Goal: Use online tool/utility: Use online tool/utility

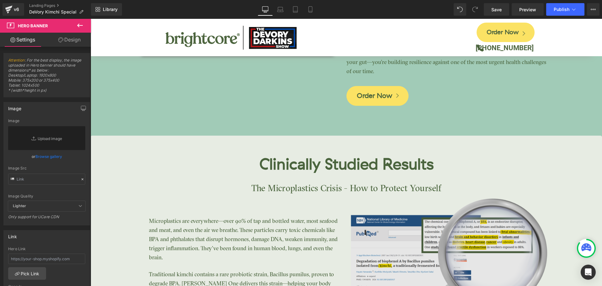
scroll to position [1232, 0]
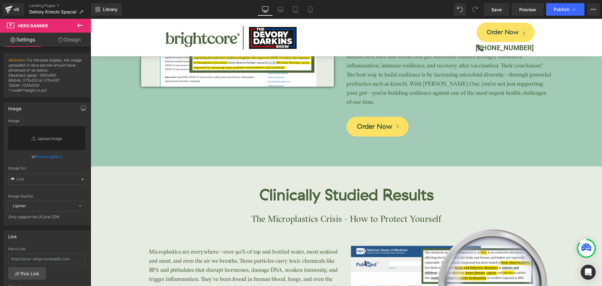
click at [197, 199] on h2 "Clinically Studied Results" at bounding box center [347, 195] width 512 height 20
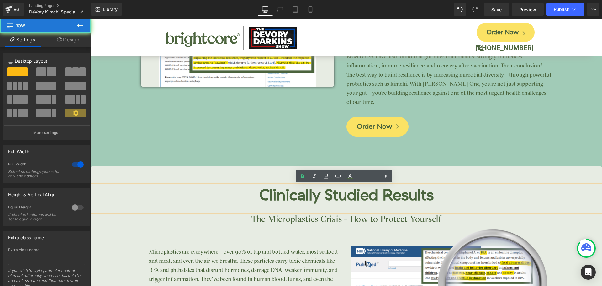
click at [200, 178] on div "Clinically Studied Results Heading The Microplastics Crisis - How to Protect Yo…" at bounding box center [347, 271] width 512 height 210
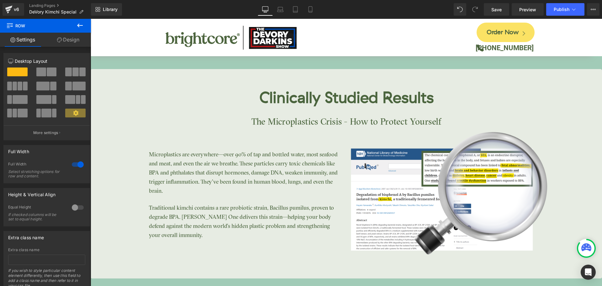
scroll to position [1295, 0]
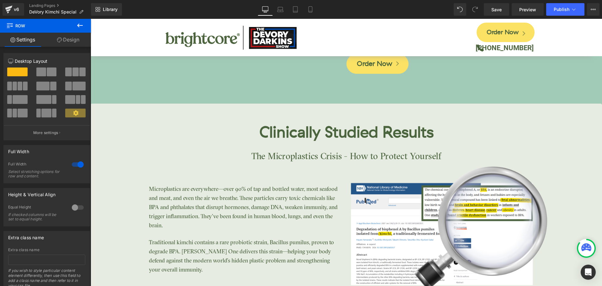
click at [126, 125] on h2 "Clinically Studied Results" at bounding box center [347, 132] width 512 height 20
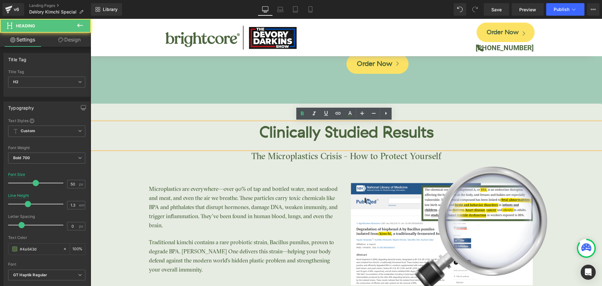
click at [107, 166] on div "Clinically Studied Results Heading The Microplastics Crisis - How to Protect Yo…" at bounding box center [347, 217] width 512 height 191
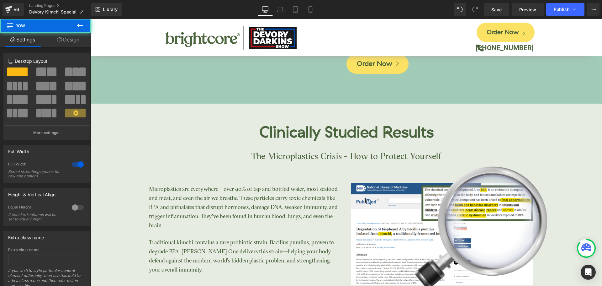
click at [108, 178] on div "Clinically Studied Results Heading The Microplastics Crisis - How to Protect Yo…" at bounding box center [347, 217] width 512 height 191
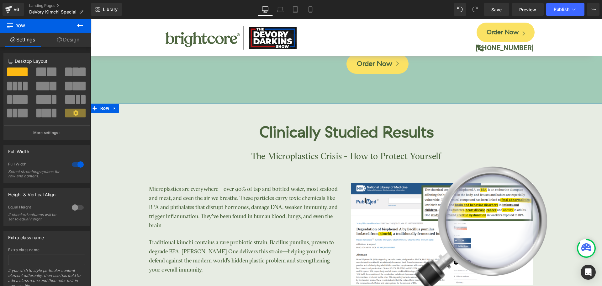
click at [72, 43] on link "Design" at bounding box center [67, 40] width 45 height 14
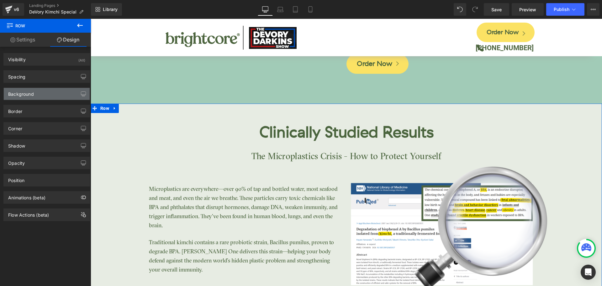
click at [39, 93] on div "Background" at bounding box center [47, 94] width 86 height 12
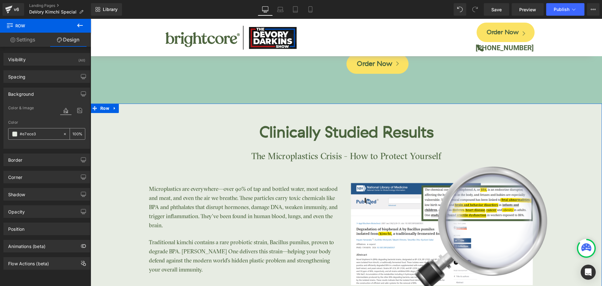
click at [29, 135] on input "#e7ece3" at bounding box center [40, 133] width 40 height 7
click at [115, 157] on p "The Microplastics Crisis - How to Protect Yourself" at bounding box center [347, 157] width 512 height 16
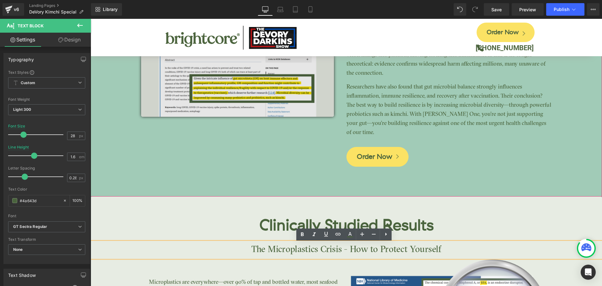
scroll to position [1201, 0]
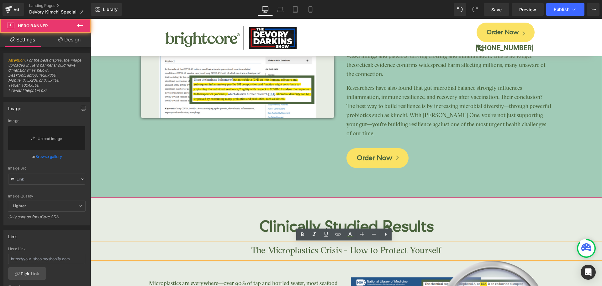
click at [118, 136] on span "Image NaNpx NaNpx Post-Vaccination Resilience Heading Spike proteins are now re…" at bounding box center [347, 70] width 512 height 202
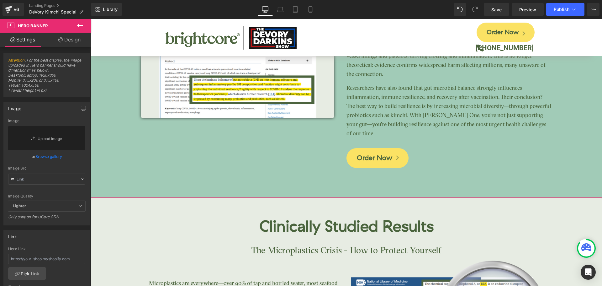
click at [65, 44] on link "Design" at bounding box center [69, 40] width 45 height 14
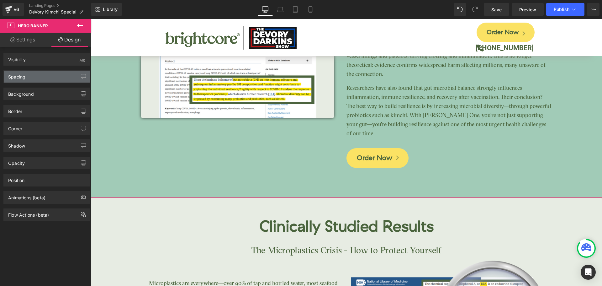
type input "#a1cbb7"
type input "100"
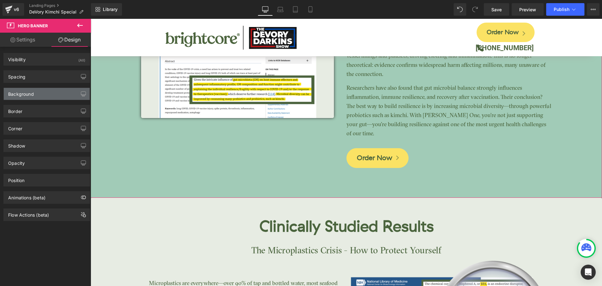
click at [23, 98] on div "Background" at bounding box center [47, 94] width 86 height 12
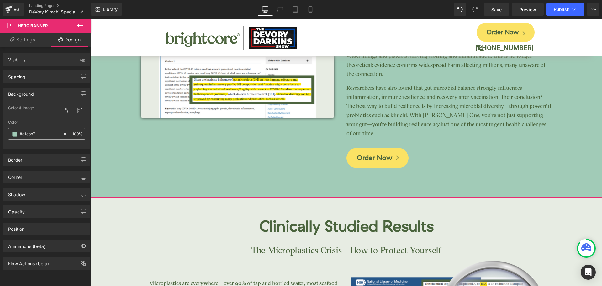
click at [24, 134] on input "#a1cbb7" at bounding box center [40, 133] width 40 height 7
paste input "e7ece3"
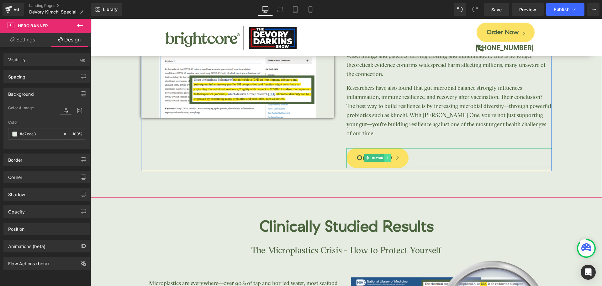
type input "#e7ece3"
click at [387, 157] on icon at bounding box center [387, 158] width 3 height 4
click at [390, 157] on icon at bounding box center [390, 157] width 3 height 3
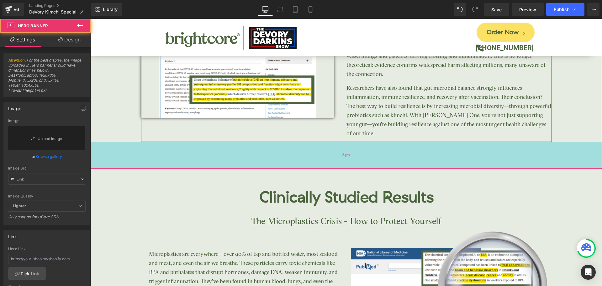
click at [346, 161] on div "85px" at bounding box center [347, 155] width 512 height 27
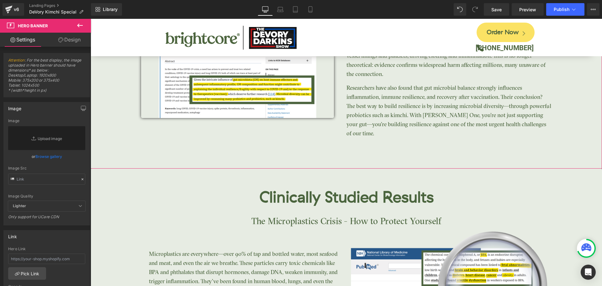
click at [74, 43] on link "Design" at bounding box center [69, 40] width 45 height 14
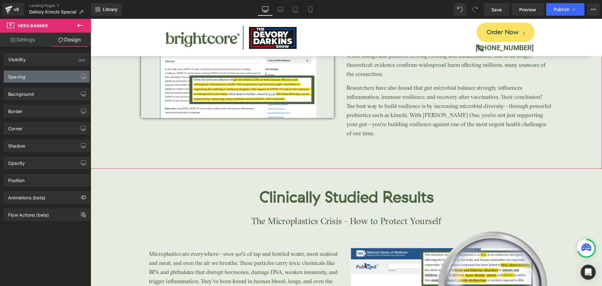
click at [22, 80] on div "Spacing" at bounding box center [47, 77] width 86 height 12
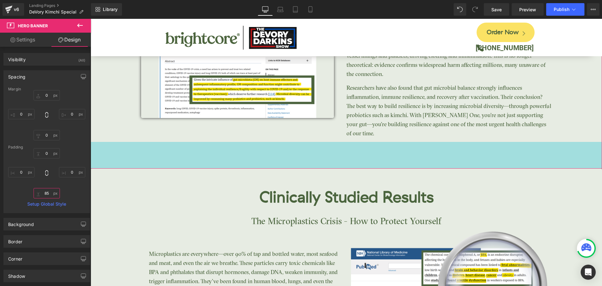
click at [45, 190] on input "85" at bounding box center [47, 193] width 26 height 10
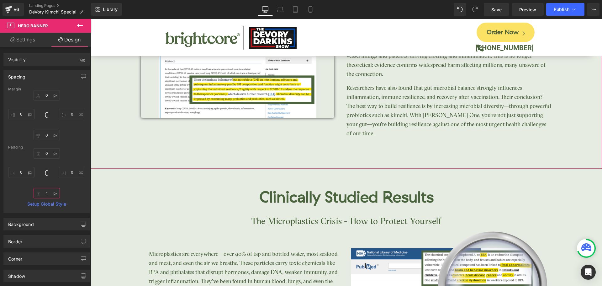
type input "15"
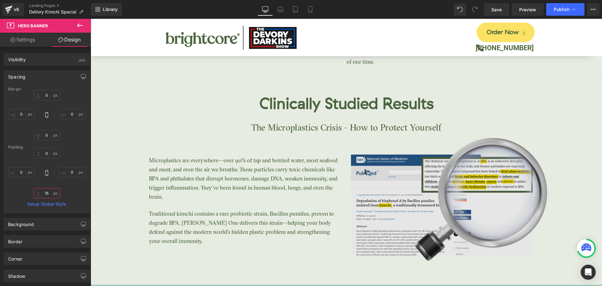
scroll to position [1264, 0]
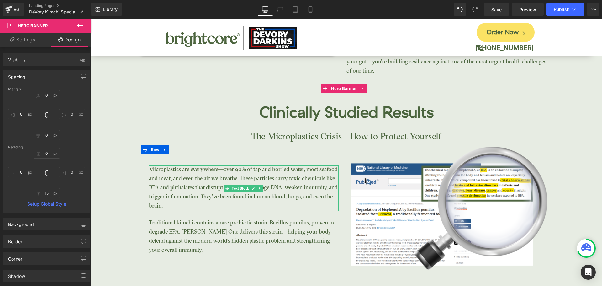
click at [208, 187] on p "Microplastics are everywhere—over 90% of tap and bottled water, most seafood an…" at bounding box center [244, 187] width 190 height 45
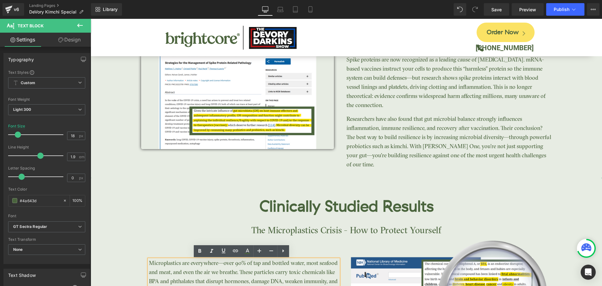
scroll to position [1170, 0]
click at [423, 86] on p "Spike proteins are now recognized as a leading cause of [MEDICAL_DATA]. mRNA-ba…" at bounding box center [449, 83] width 205 height 55
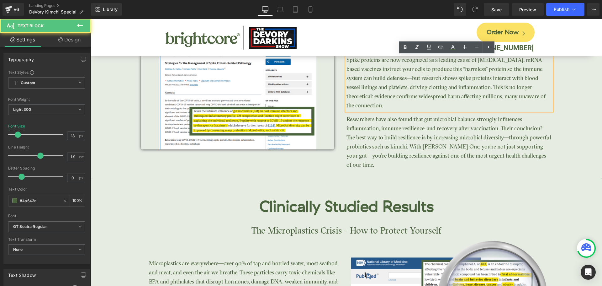
click at [399, 88] on p "Spike proteins are now recognized as a leading cause of [MEDICAL_DATA]. mRNA-ba…" at bounding box center [449, 83] width 205 height 55
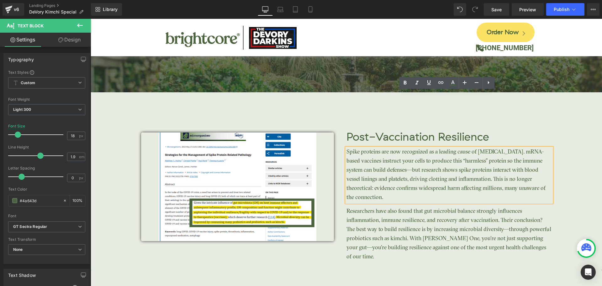
scroll to position [1076, 0]
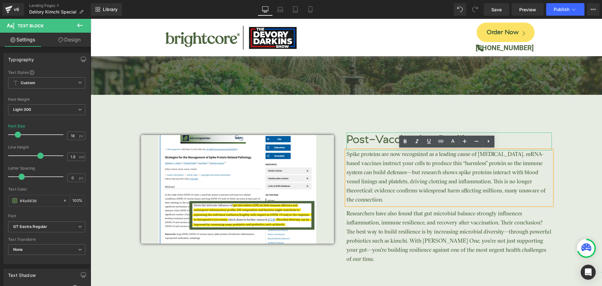
click at [371, 138] on h3 "Post-Vaccination Resilience" at bounding box center [449, 139] width 205 height 15
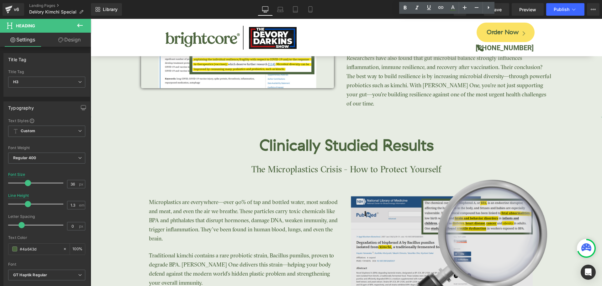
scroll to position [1232, 0]
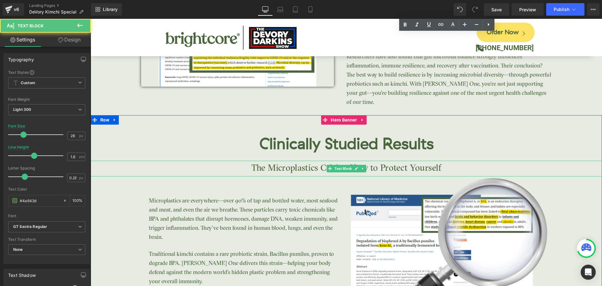
click at [316, 173] on p "The Microplastics Crisis - How to Protect Yourself" at bounding box center [347, 169] width 512 height 16
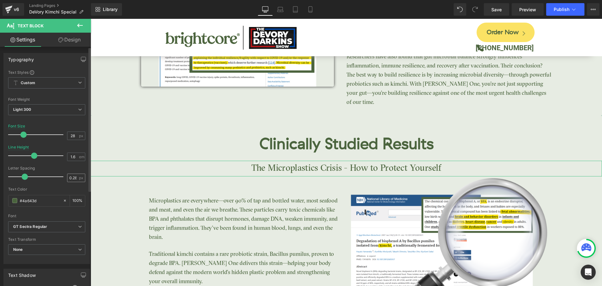
click at [73, 177] on input "0.28" at bounding box center [72, 178] width 11 height 8
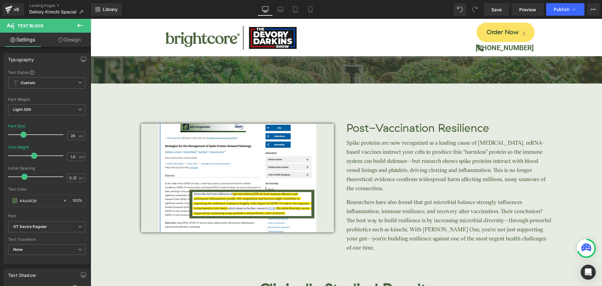
scroll to position [1076, 0]
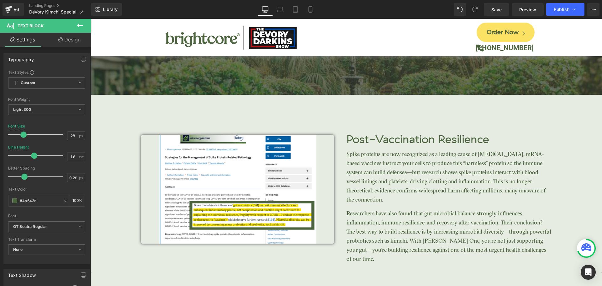
click at [411, 139] on h3 "Post-Vaccination Resilience" at bounding box center [449, 139] width 205 height 15
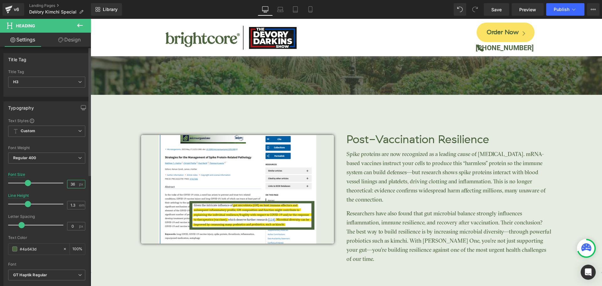
click at [68, 185] on input "36" at bounding box center [72, 184] width 11 height 8
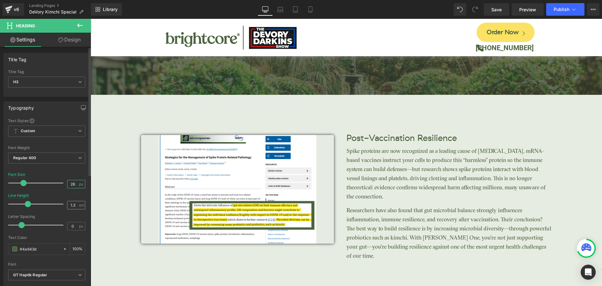
type input "28"
click at [71, 204] on input "1.3" at bounding box center [72, 205] width 11 height 8
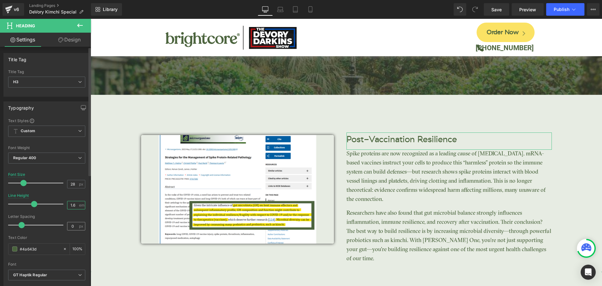
type input "1.6"
click at [72, 225] on input "0" at bounding box center [72, 226] width 11 height 8
paste input ".28"
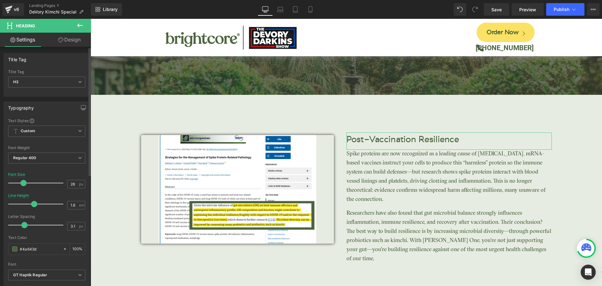
scroll to position [0, 0]
click at [52, 226] on div at bounding box center [37, 225] width 52 height 13
click at [45, 272] on icon "GT Haptik Regular" at bounding box center [30, 274] width 34 height 5
click at [68, 227] on input "3.1" at bounding box center [70, 226] width 11 height 8
click at [69, 227] on input "3.1" at bounding box center [72, 226] width 11 height 8
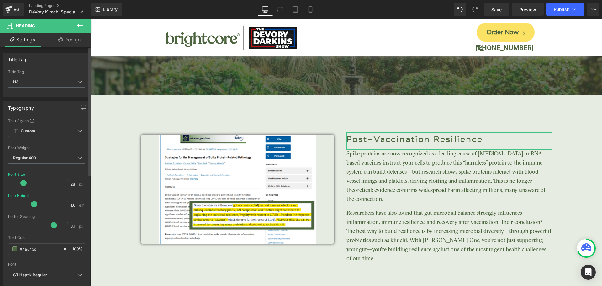
click at [69, 227] on input "3.1" at bounding box center [72, 226] width 11 height 8
paste input "0.28"
type input "0.28"
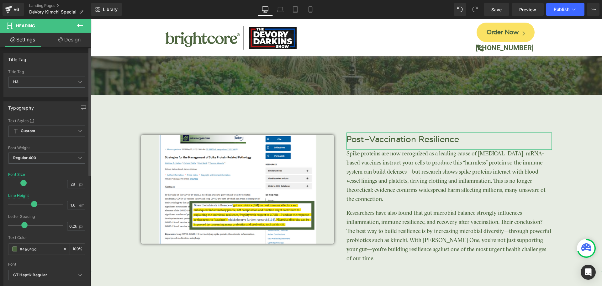
click at [52, 142] on div at bounding box center [46, 142] width 77 height 4
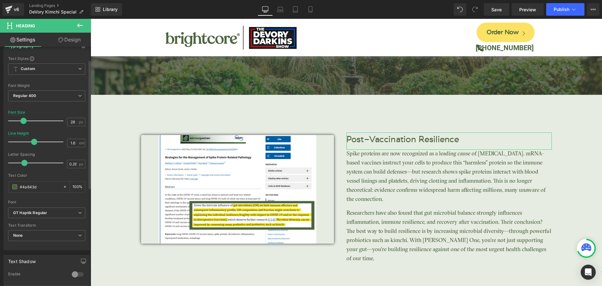
scroll to position [63, 0]
click at [36, 215] on span "GT Haptik Regular" at bounding box center [46, 212] width 77 height 11
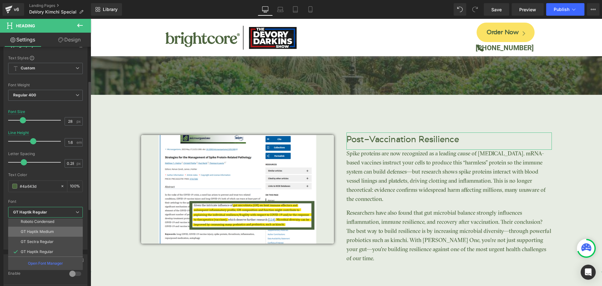
scroll to position [43, 0]
click at [45, 229] on p "GT Sectra Regular" at bounding box center [37, 231] width 33 height 4
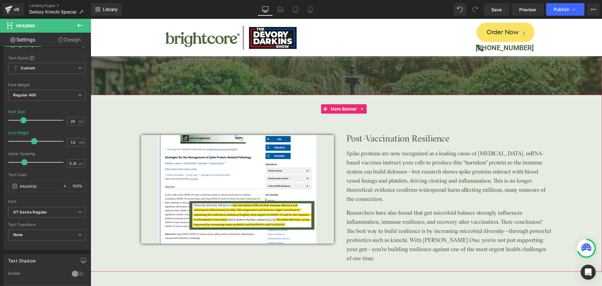
click at [591, 151] on span "Image NaNpx NaNpx Post-Vaccination Resilience Heading Spike proteins are now re…" at bounding box center [347, 181] width 512 height 172
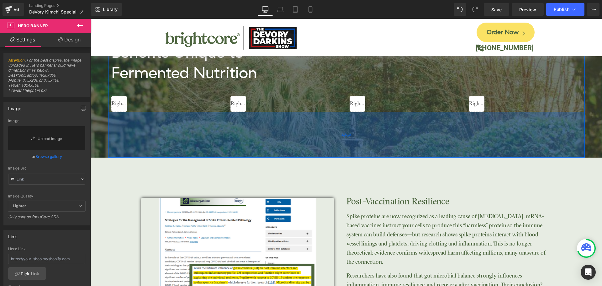
scroll to position [1138, 0]
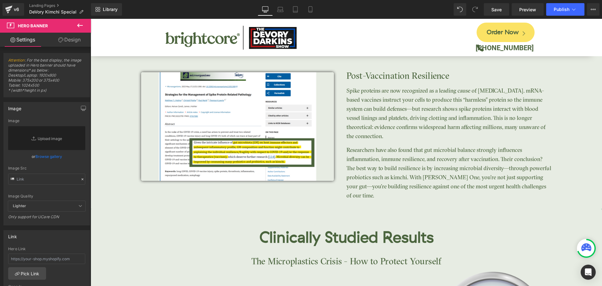
click at [236, 127] on div "Image NaNpx NaNpx" at bounding box center [237, 126] width 193 height 109
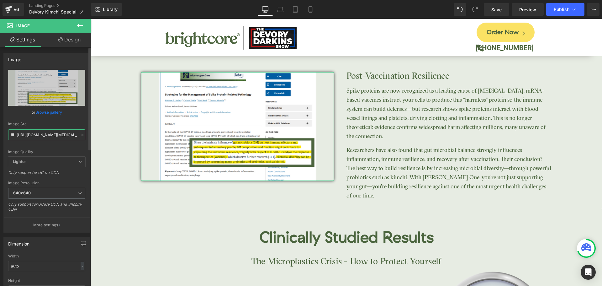
click at [49, 136] on input "[URL][DOMAIN_NAME][MEDICAL_DATA]" at bounding box center [46, 134] width 77 height 11
paste input "gut-microbiome-kimchi.png?v=1759352812"
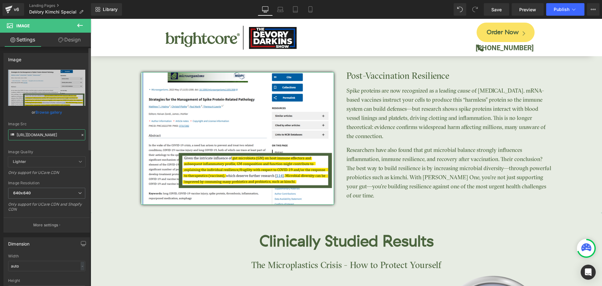
type input "[URL][DOMAIN_NAME]"
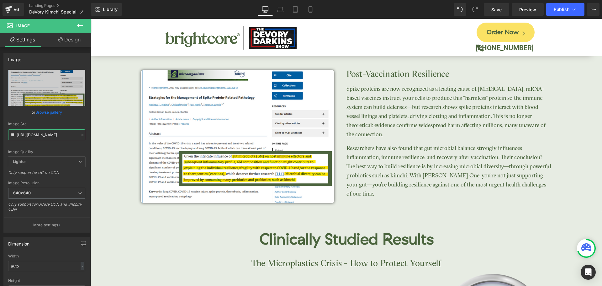
scroll to position [1138, 0]
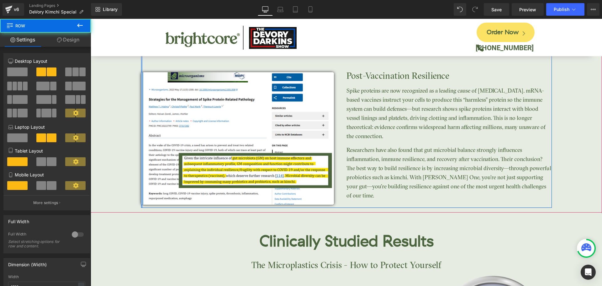
click at [141, 64] on div at bounding box center [142, 120] width 2 height 176
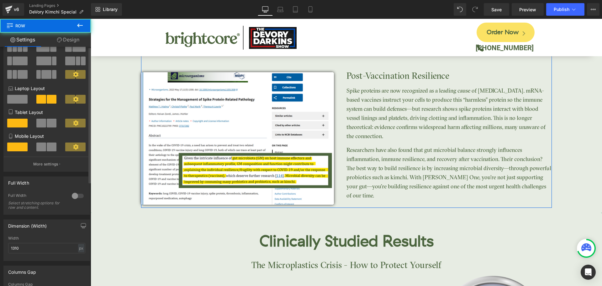
scroll to position [125, 0]
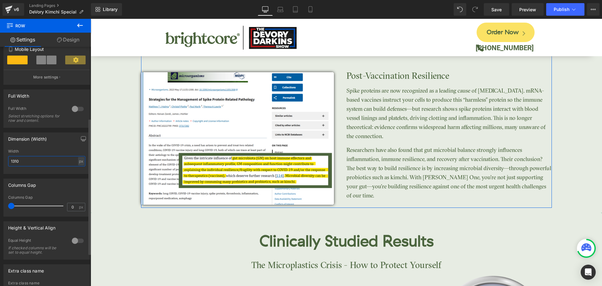
click at [28, 160] on input "1310" at bounding box center [46, 161] width 77 height 10
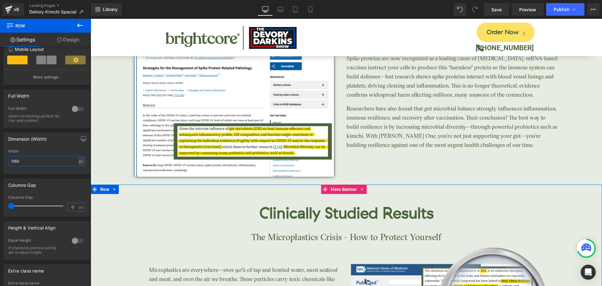
scroll to position [1201, 0]
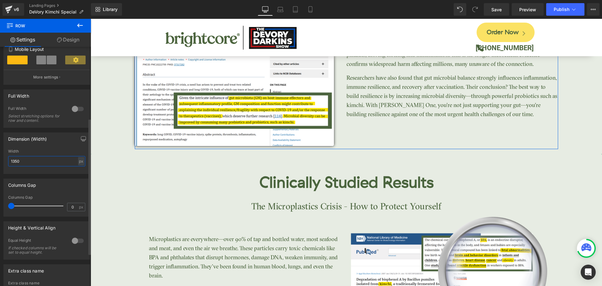
click at [25, 163] on input "1350" at bounding box center [46, 161] width 77 height 10
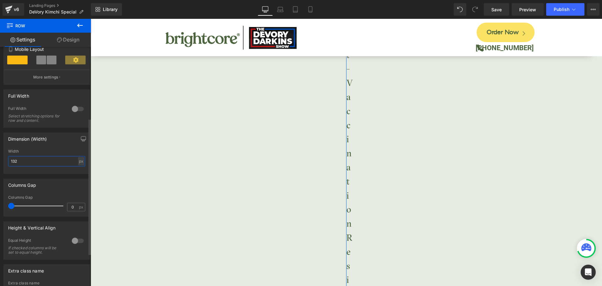
type input "1325"
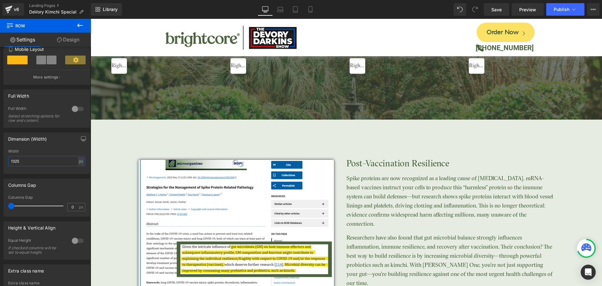
scroll to position [1045, 0]
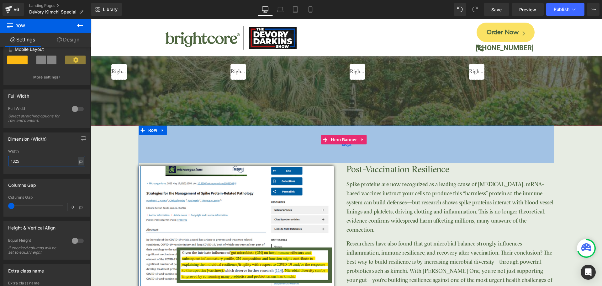
click at [286, 138] on div "120px" at bounding box center [347, 144] width 416 height 38
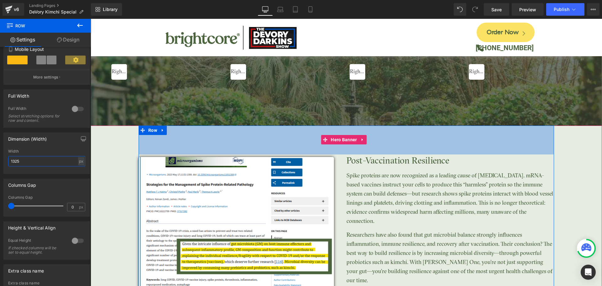
drag, startPoint x: 286, startPoint y: 138, endPoint x: 290, endPoint y: 129, distance: 9.8
click at [290, 129] on div "92px" at bounding box center [347, 139] width 416 height 29
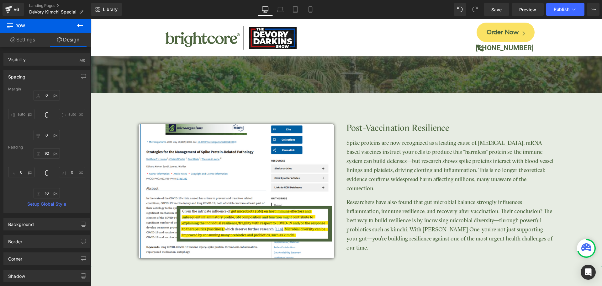
scroll to position [1107, 0]
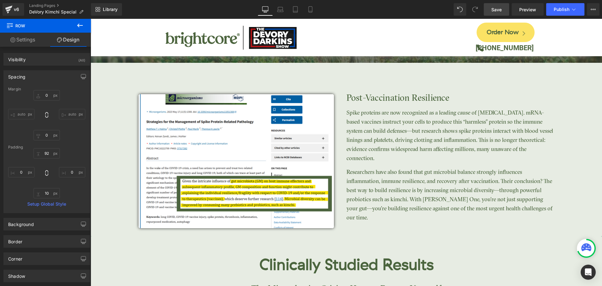
click at [503, 12] on link "Save" at bounding box center [496, 9] width 25 height 13
click at [311, 11] on icon at bounding box center [310, 9] width 6 height 6
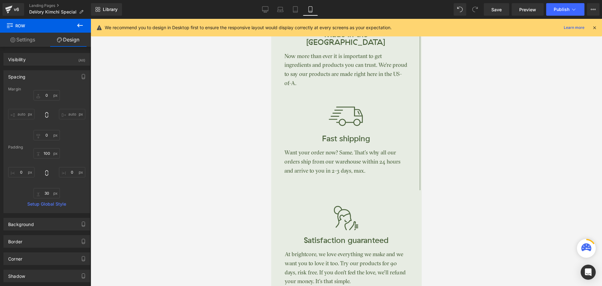
type input "0"
type input "100"
type input "0"
type input "30"
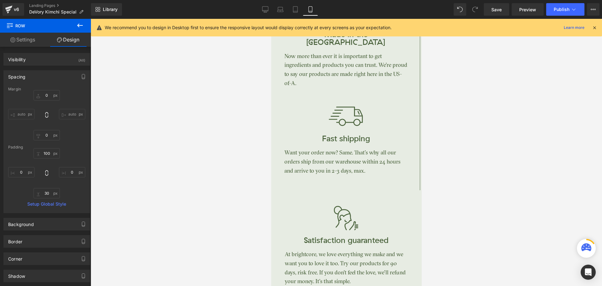
type input "0"
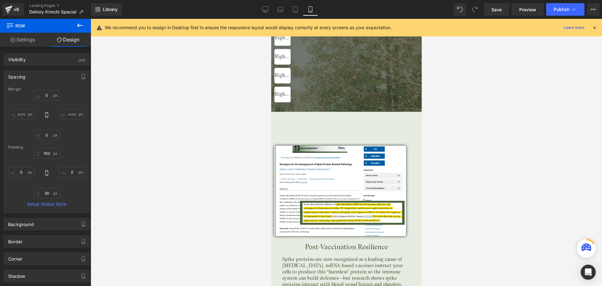
scroll to position [1569, 0]
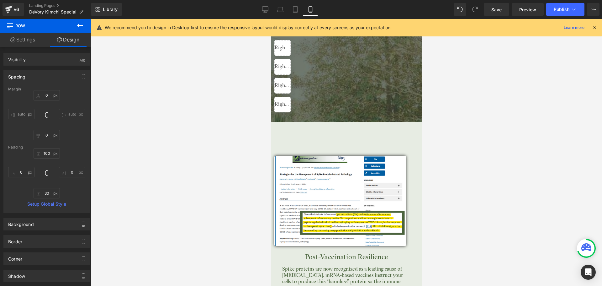
click at [595, 26] on icon at bounding box center [595, 28] width 6 height 6
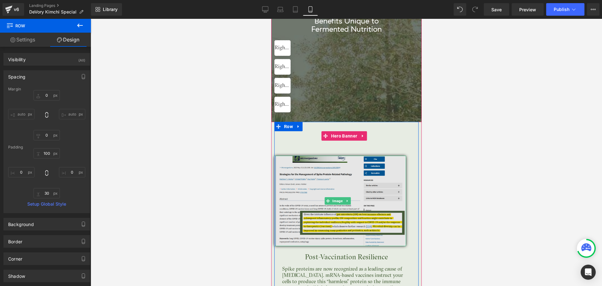
click at [338, 158] on img at bounding box center [340, 201] width 132 height 90
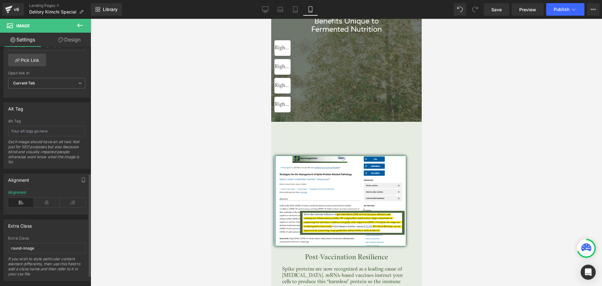
scroll to position [317, 0]
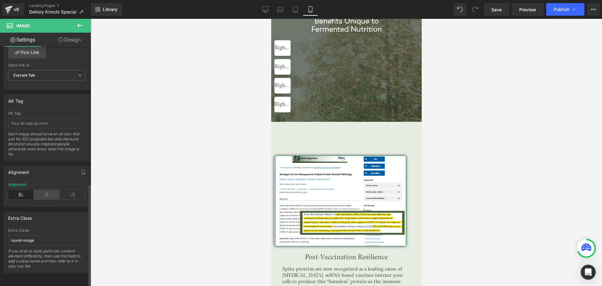
click at [48, 190] on icon at bounding box center [47, 194] width 26 height 9
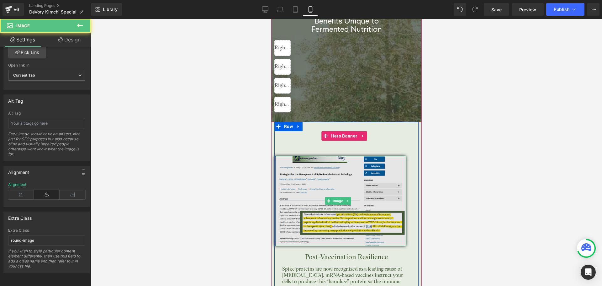
click at [330, 156] on img at bounding box center [340, 201] width 132 height 90
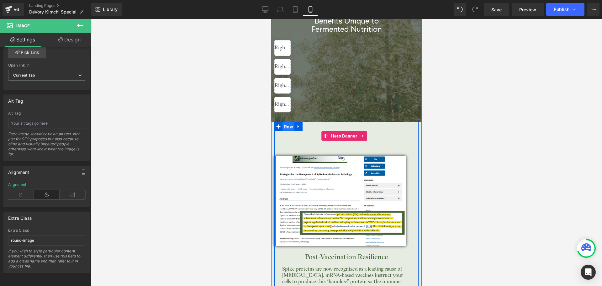
click at [288, 122] on span "Row" at bounding box center [288, 126] width 12 height 9
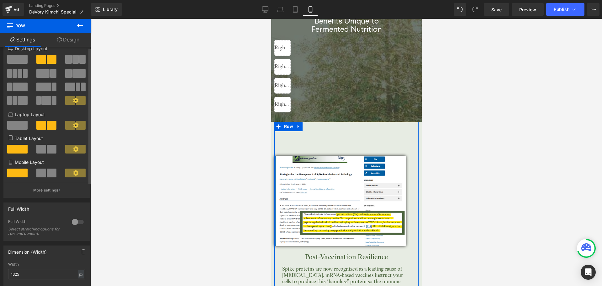
scroll to position [0, 0]
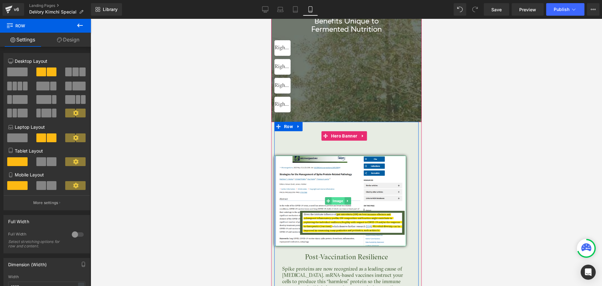
click at [336, 197] on span "Image" at bounding box center [337, 201] width 13 height 8
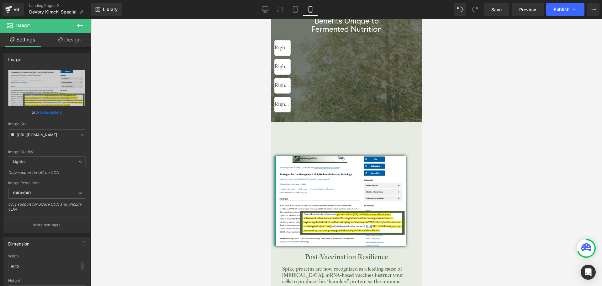
click at [76, 40] on link "Design" at bounding box center [69, 40] width 45 height 14
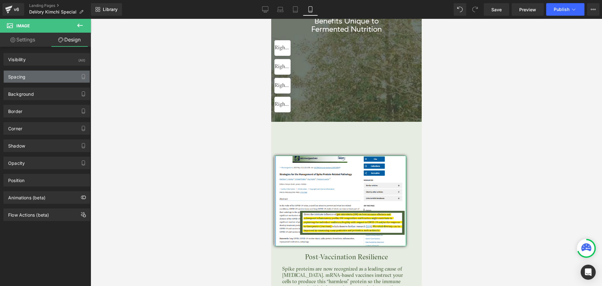
type input "8"
type input "40"
type input "5"
type input "0"
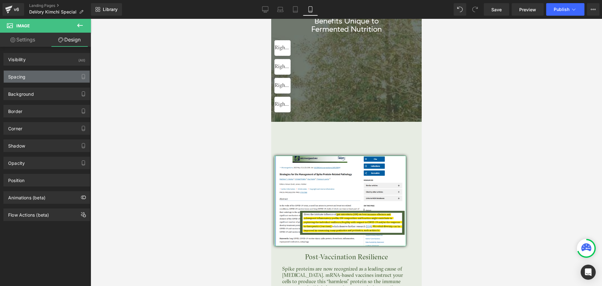
type input "0"
click at [44, 78] on div "Spacing" at bounding box center [47, 77] width 86 height 12
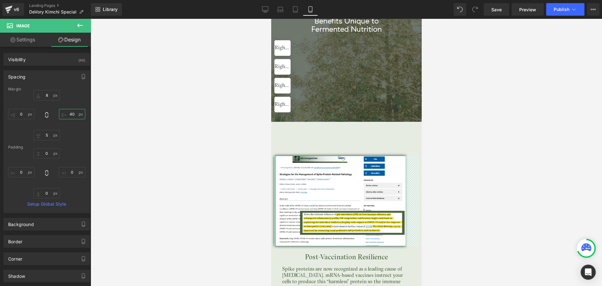
click at [66, 113] on input "40" at bounding box center [72, 114] width 26 height 10
type input "0"
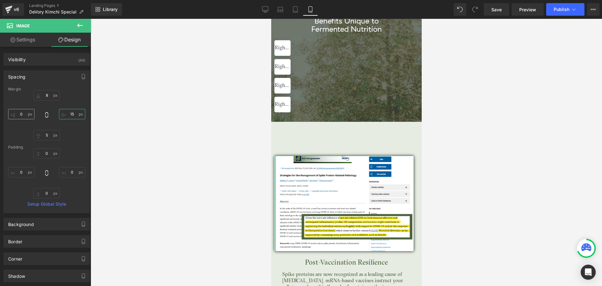
type input "15"
click at [23, 116] on input "0" at bounding box center [21, 114] width 26 height 10
type input "15"
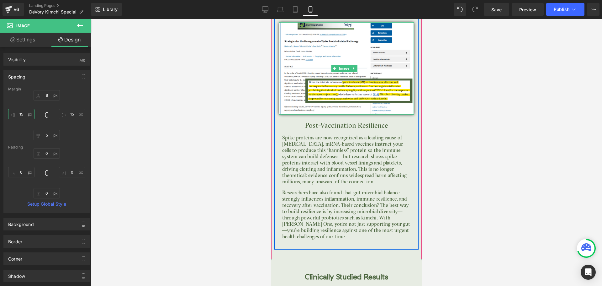
scroll to position [1757, 0]
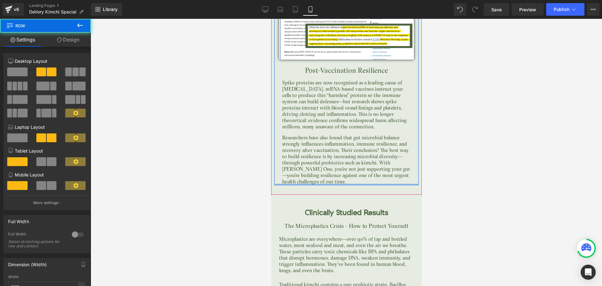
drag, startPoint x: 341, startPoint y: 174, endPoint x: 343, endPoint y: 164, distance: 10.1
click at [343, 164] on div "Image NaNpx Post-Vaccination Resilience Heading Spike proteins are now recogniz…" at bounding box center [346, 60] width 144 height 252
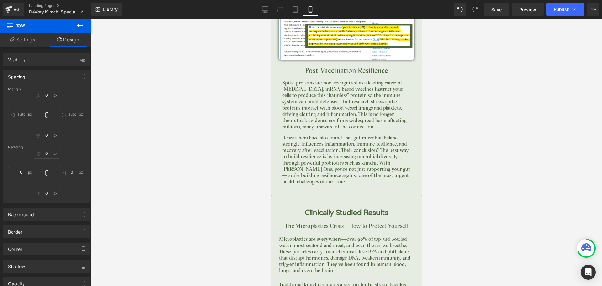
type input "0"
type input "100"
type input "0"
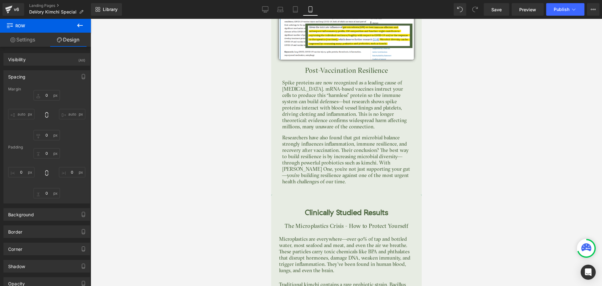
type input "0"
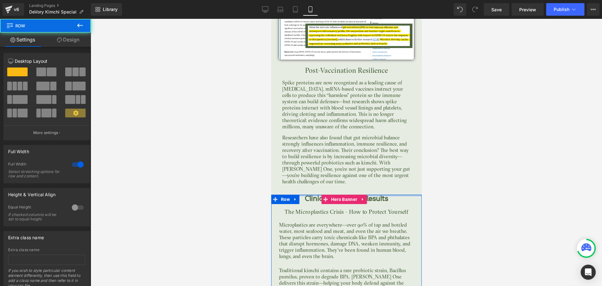
drag, startPoint x: 301, startPoint y: 184, endPoint x: 308, endPoint y: 169, distance: 16.4
click at [308, 169] on div "Image Get Your Free Gifts! Button Or Call [PHONE_NUMBER] (M-F) Text Block Row R…" at bounding box center [346, 125] width 151 height 3727
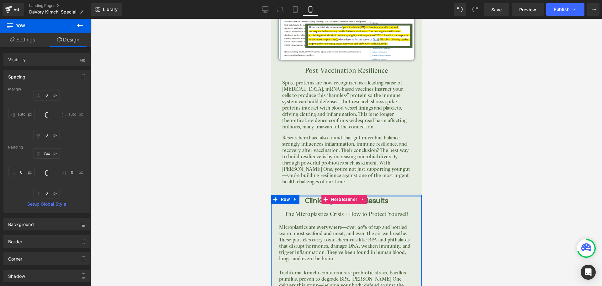
drag, startPoint x: 48, startPoint y: 154, endPoint x: 66, endPoint y: 147, distance: 18.8
click at [48, 153] on input "7px" at bounding box center [47, 153] width 26 height 10
type input "15"
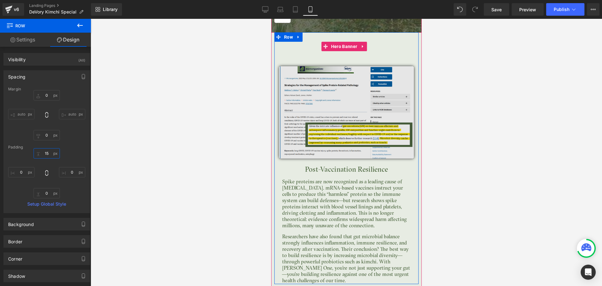
scroll to position [1600, 0]
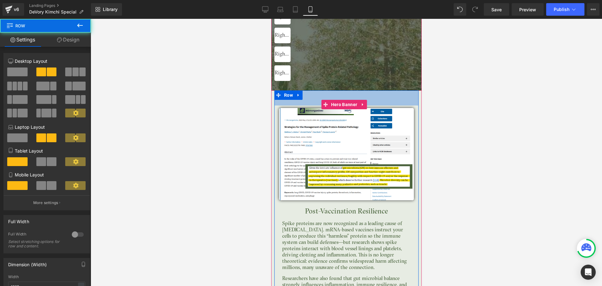
drag, startPoint x: 382, startPoint y: 87, endPoint x: 384, endPoint y: 70, distance: 16.5
click at [384, 70] on span "Kimchi One™ Provides Benefits Unique to Fermented Nutrition Heading Liquid Liqu…" at bounding box center [346, 151] width 151 height 367
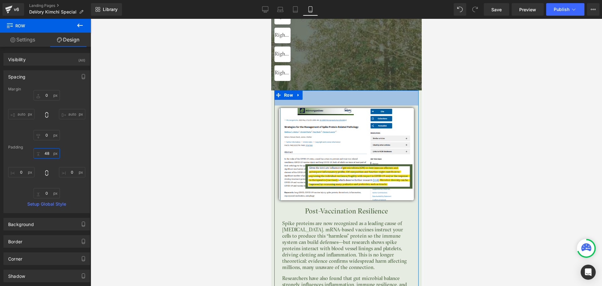
click at [50, 152] on input "48" at bounding box center [47, 153] width 26 height 10
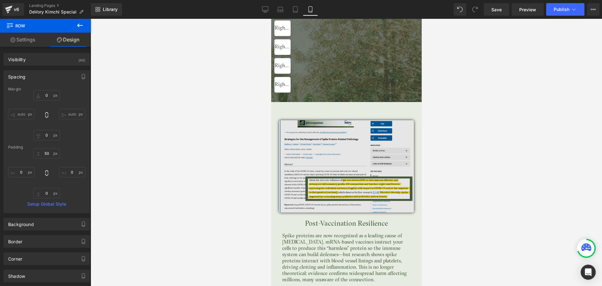
scroll to position [1569, 0]
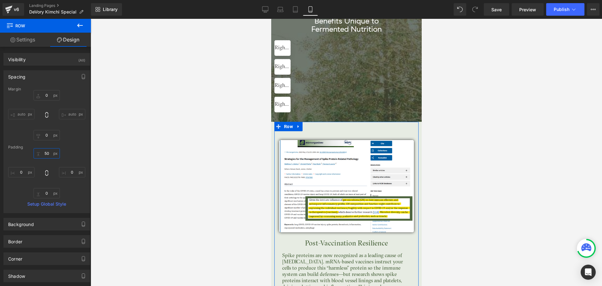
click at [51, 151] on input "50" at bounding box center [47, 153] width 26 height 10
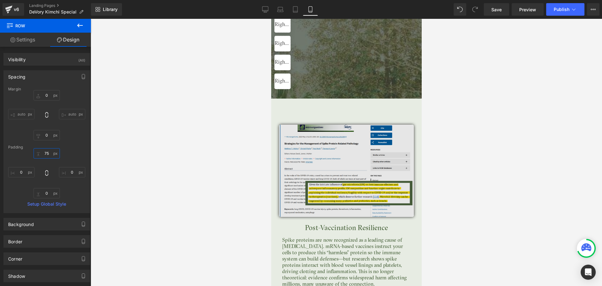
scroll to position [1631, 0]
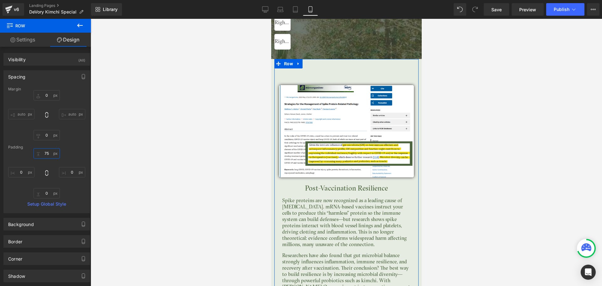
click at [54, 152] on input "75" at bounding box center [47, 153] width 26 height 10
click at [50, 154] on input "75" at bounding box center [47, 153] width 26 height 10
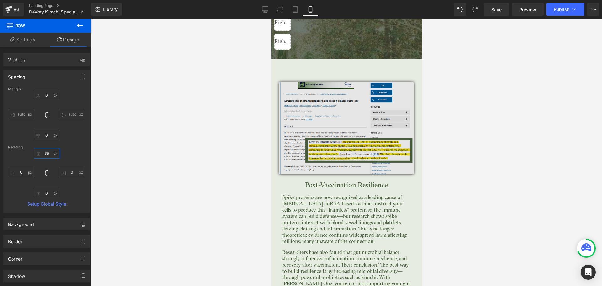
scroll to position [1600, 0]
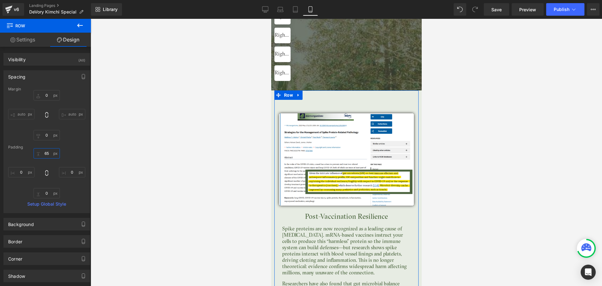
type input "6"
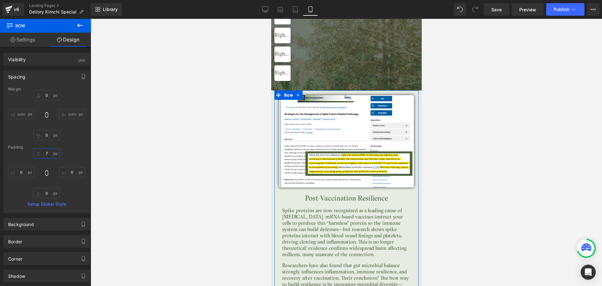
type input "70"
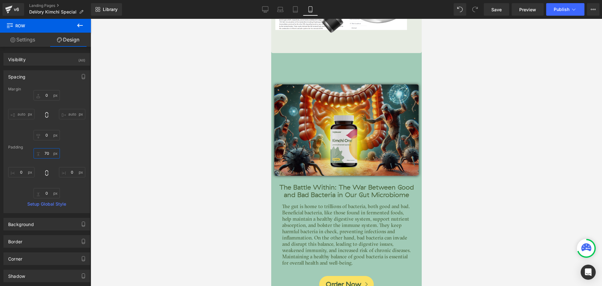
scroll to position [2039, 0]
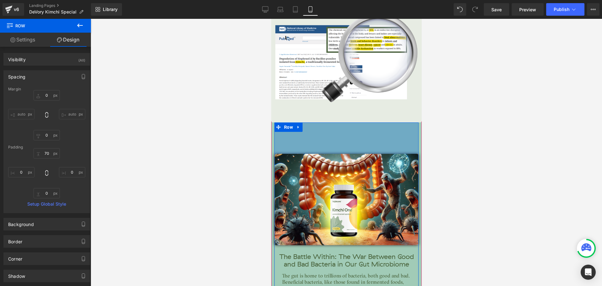
click at [349, 122] on div "100px" at bounding box center [346, 137] width 144 height 31
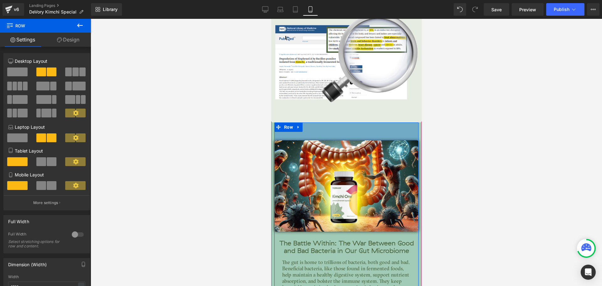
drag, startPoint x: 350, startPoint y: 115, endPoint x: 357, endPoint y: 102, distance: 14.9
click at [357, 102] on span "Clinically Studied Results Heading The Microplastics Crisis - How to Protect Yo…" at bounding box center [346, 130] width 144 height 455
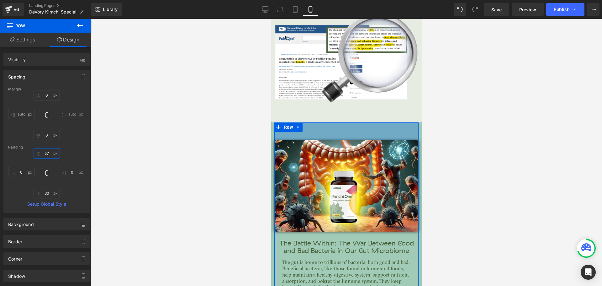
click at [48, 152] on input "57" at bounding box center [47, 153] width 26 height 10
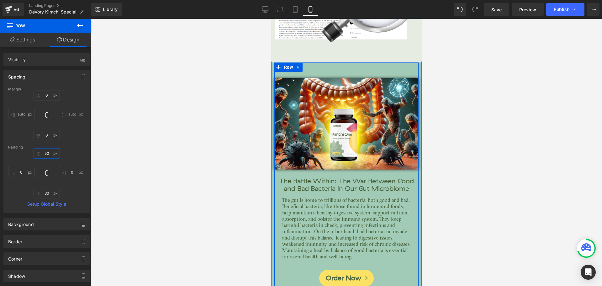
scroll to position [2133, 0]
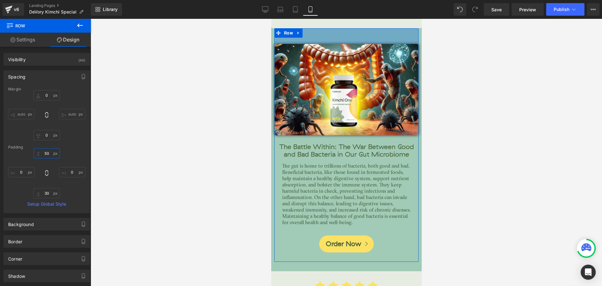
click at [43, 151] on input "50" at bounding box center [47, 153] width 26 height 10
type input "0"
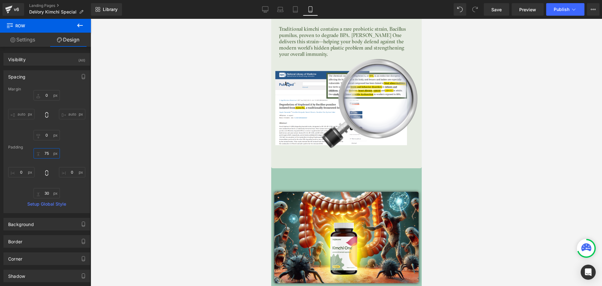
scroll to position [1945, 0]
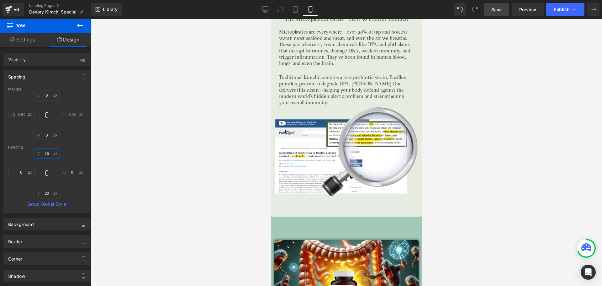
type input "75"
click at [496, 6] on span "Save" at bounding box center [496, 9] width 10 height 7
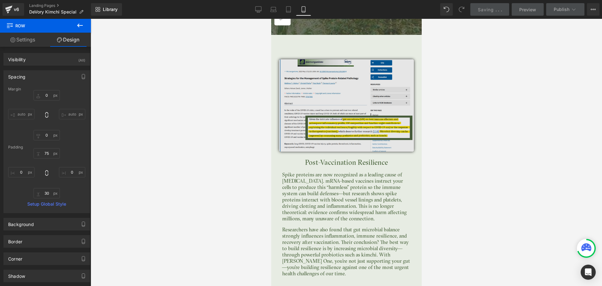
scroll to position [1600, 0]
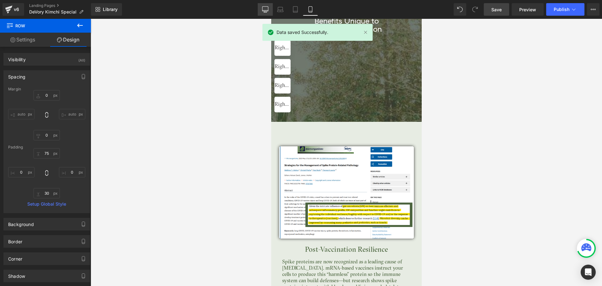
click at [264, 9] on icon at bounding box center [265, 9] width 6 height 6
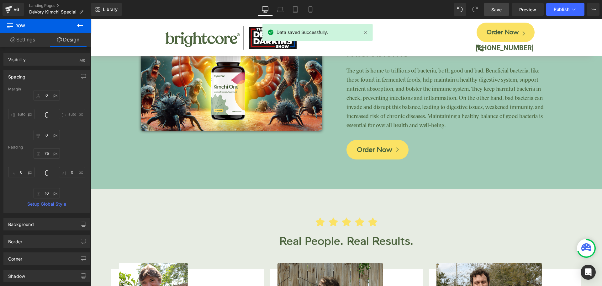
type input "0"
type input "120"
type input "0"
type input "10"
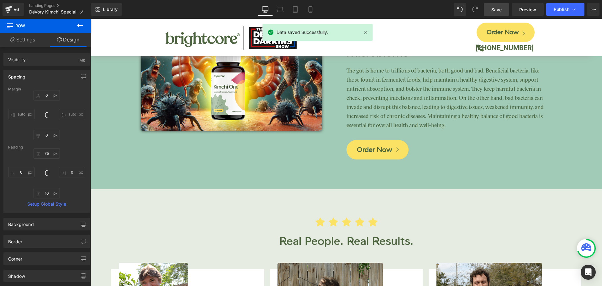
type input "0"
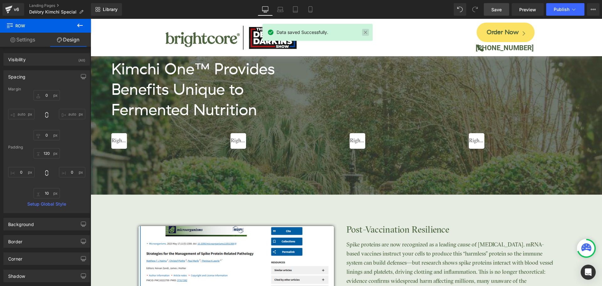
drag, startPoint x: 367, startPoint y: 33, endPoint x: 275, endPoint y: 17, distance: 92.9
click at [367, 33] on link at bounding box center [365, 32] width 7 height 7
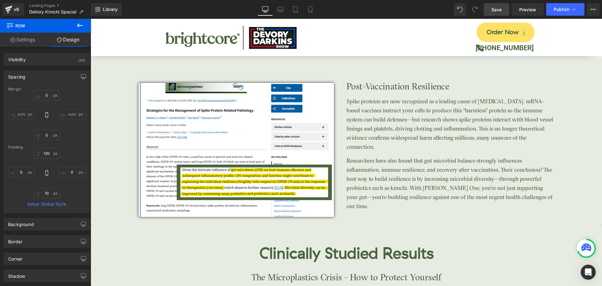
scroll to position [1115, 0]
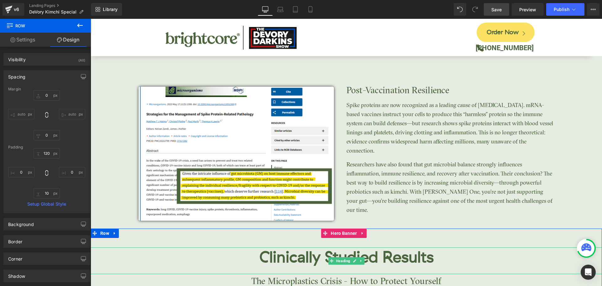
drag, startPoint x: 191, startPoint y: 255, endPoint x: 191, endPoint y: 250, distance: 4.7
click at [190, 255] on h2 "Clinically Studied Results" at bounding box center [347, 257] width 512 height 20
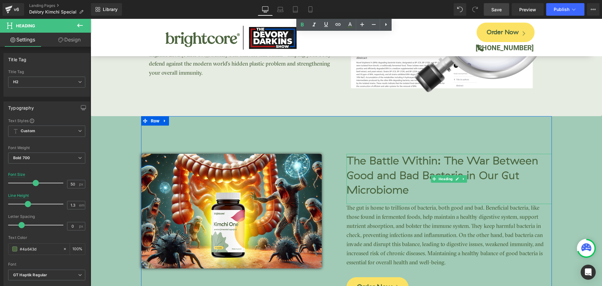
scroll to position [1491, 0]
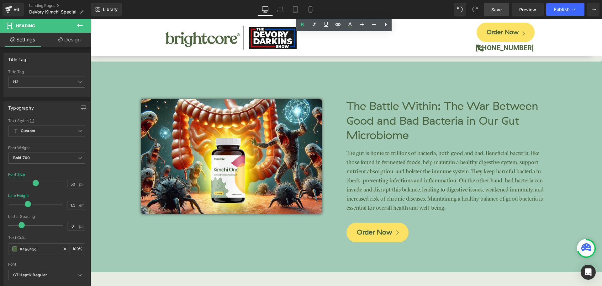
click at [572, 93] on span "Clinically Studied Results Heading The Microplastics Crisis - How to Protect Yo…" at bounding box center [347, 48] width 512 height 393
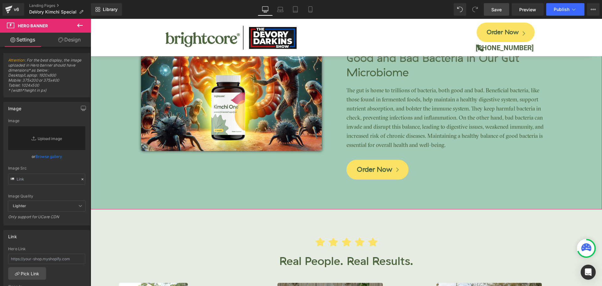
scroll to position [1460, 0]
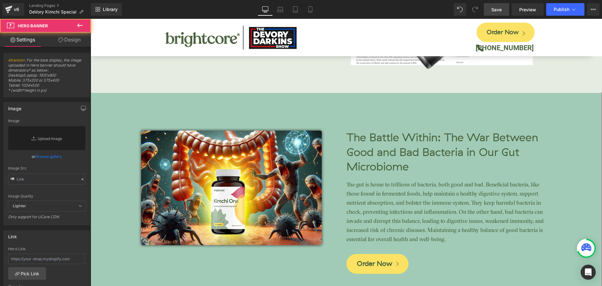
click at [565, 103] on span "Clinically Studied Results Heading The Microplastics Crisis - How to Protect Yo…" at bounding box center [347, 79] width 512 height 393
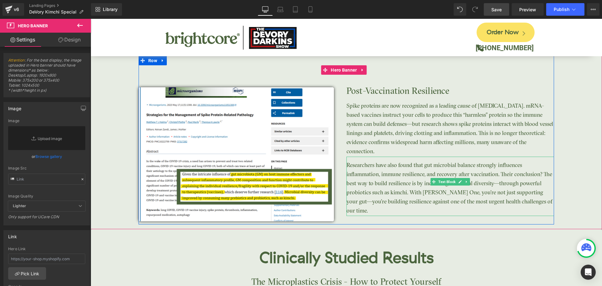
scroll to position [1084, 0]
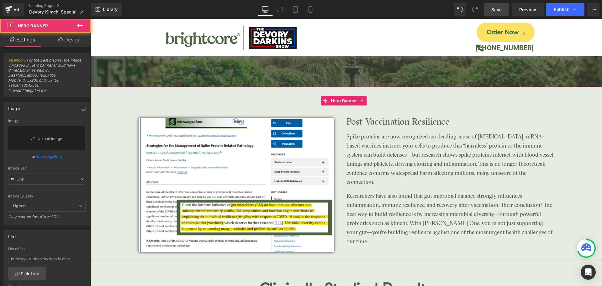
click at [114, 98] on span "Image Post-Vaccination Resilience Heading Spike proteins are now recognized as …" at bounding box center [347, 171] width 512 height 168
click at [117, 90] on span "Image Post-Vaccination Resilience Heading Spike proteins are now recognized as …" at bounding box center [347, 171] width 512 height 168
click at [82, 106] on icon "button" at bounding box center [83, 108] width 5 height 5
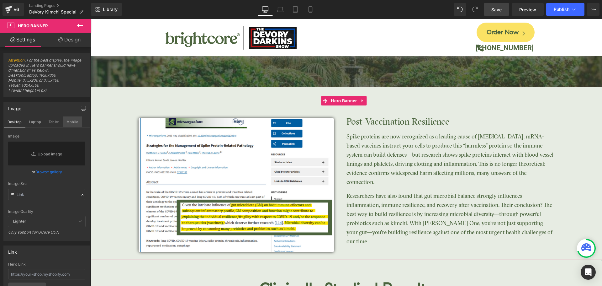
click at [73, 122] on button "Mobile" at bounding box center [72, 121] width 19 height 11
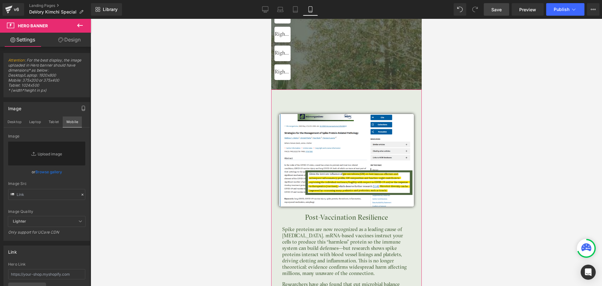
scroll to position [1591, 0]
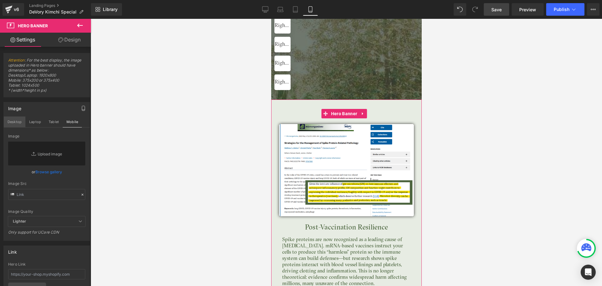
click at [17, 124] on button "Desktop" at bounding box center [15, 121] width 22 height 11
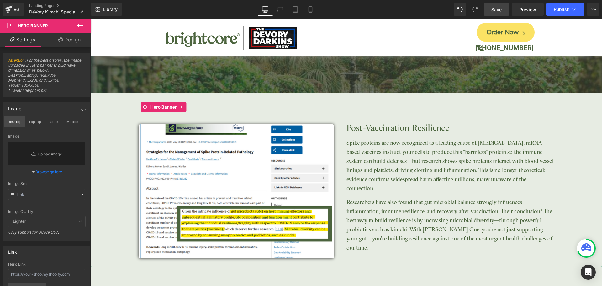
scroll to position [1084, 0]
